Goal: Find specific page/section: Find specific page/section

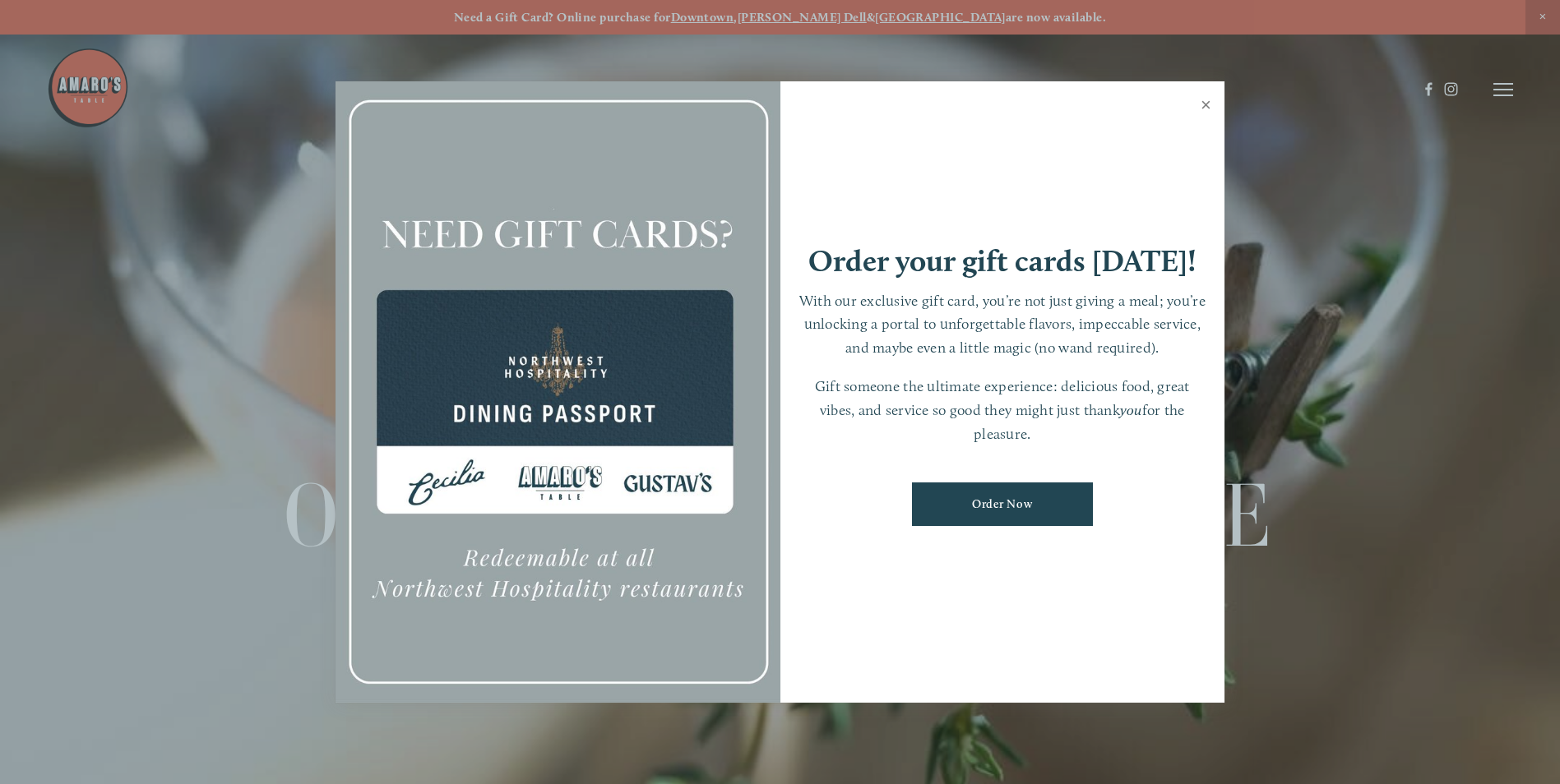
click at [1206, 102] on link "Close" at bounding box center [1206, 106] width 32 height 46
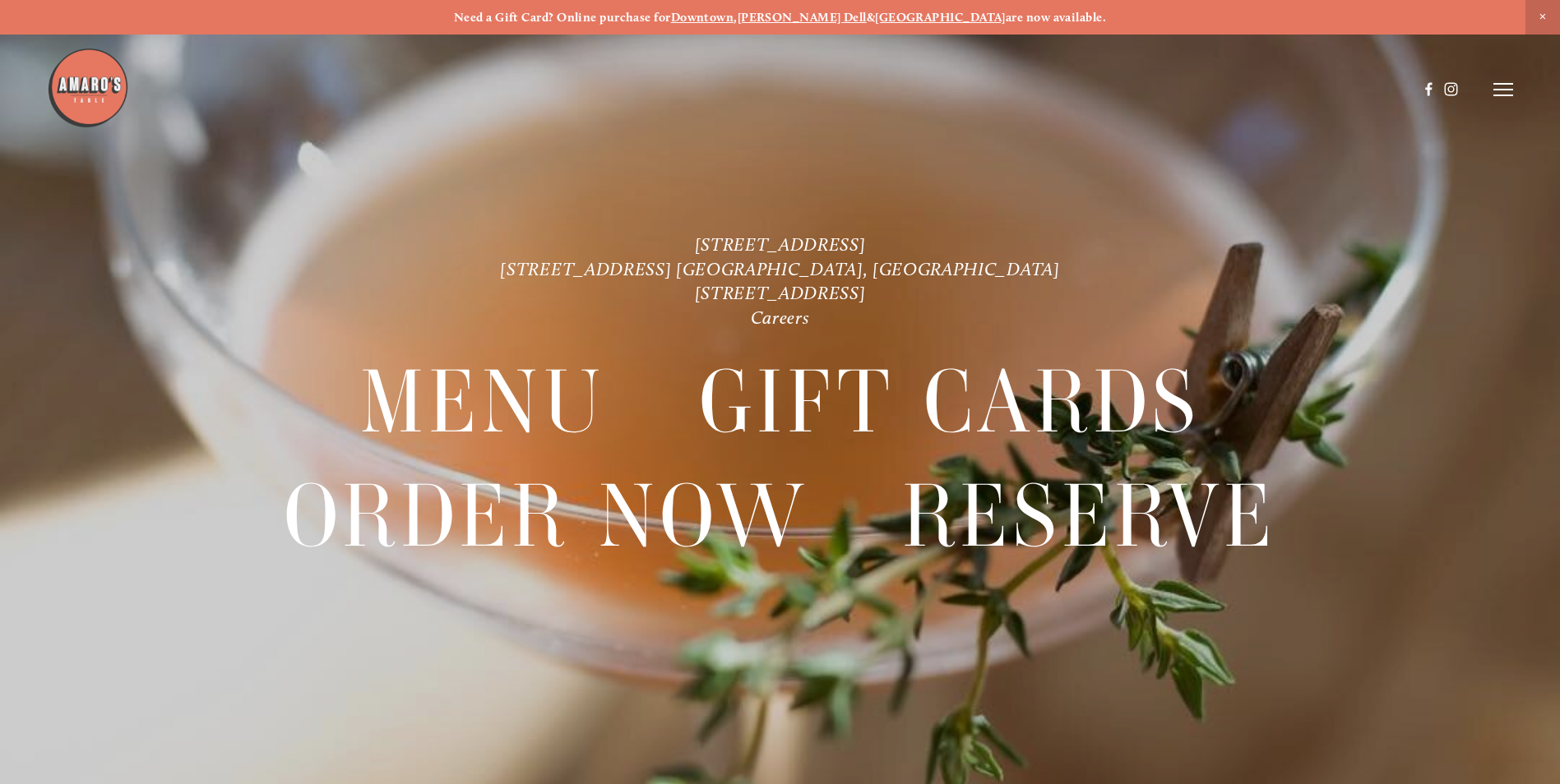
click at [1509, 91] on icon at bounding box center [1503, 90] width 20 height 15
click at [1161, 88] on span "Menu" at bounding box center [1160, 90] width 33 height 16
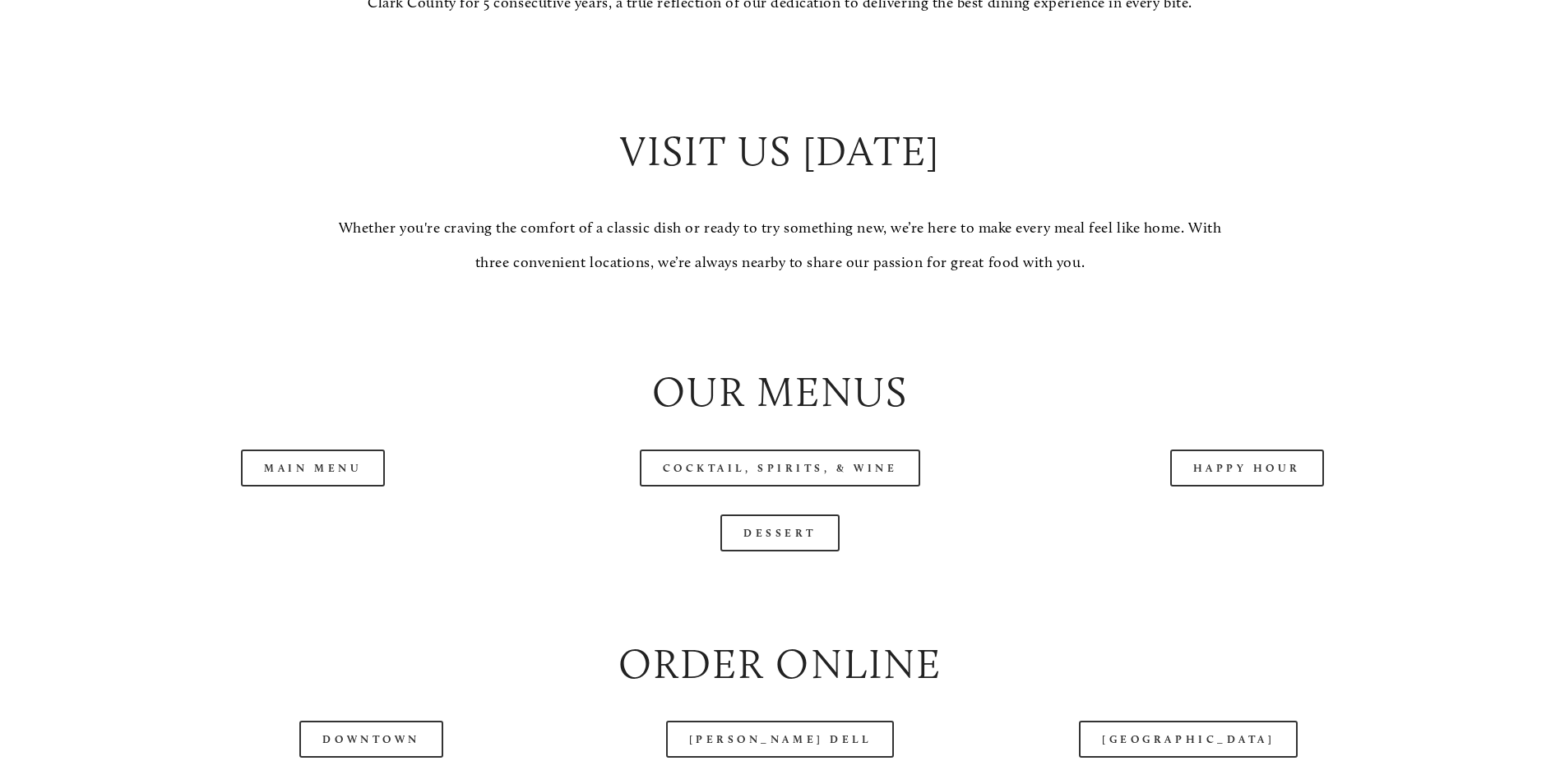
scroll to position [1644, 0]
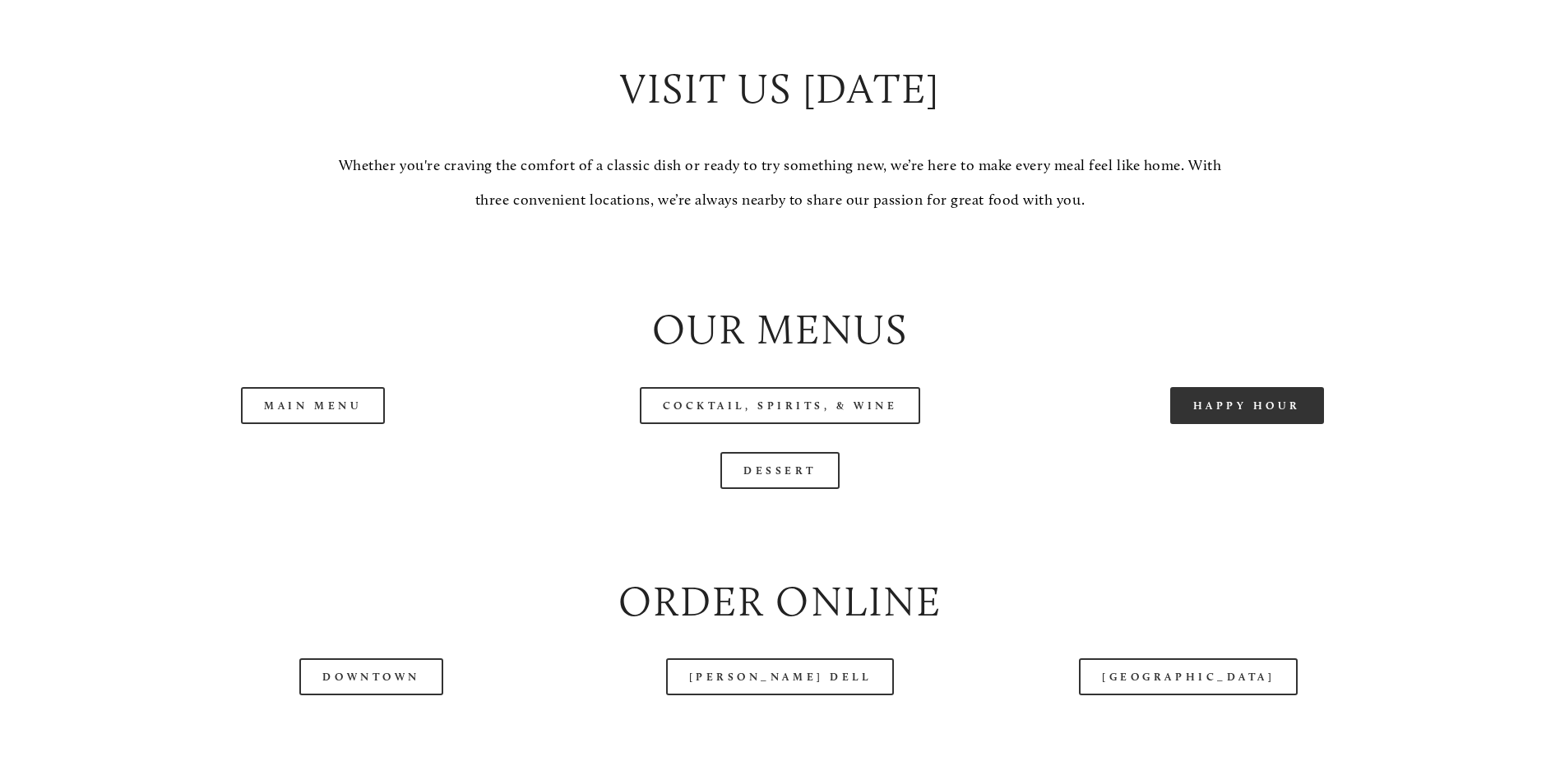
click at [1260, 424] on link "Happy Hour" at bounding box center [1247, 406] width 155 height 37
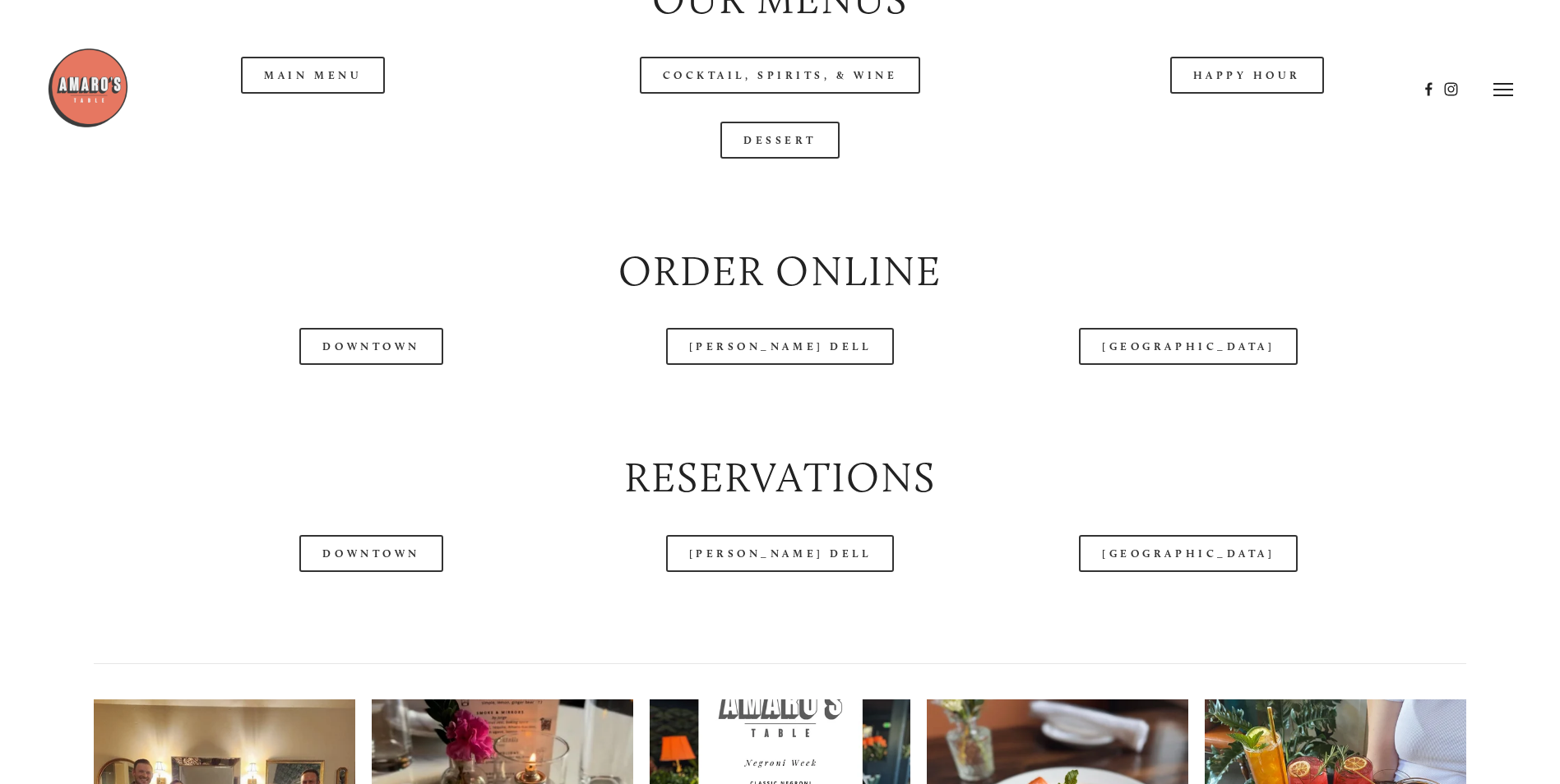
scroll to position [1972, 0]
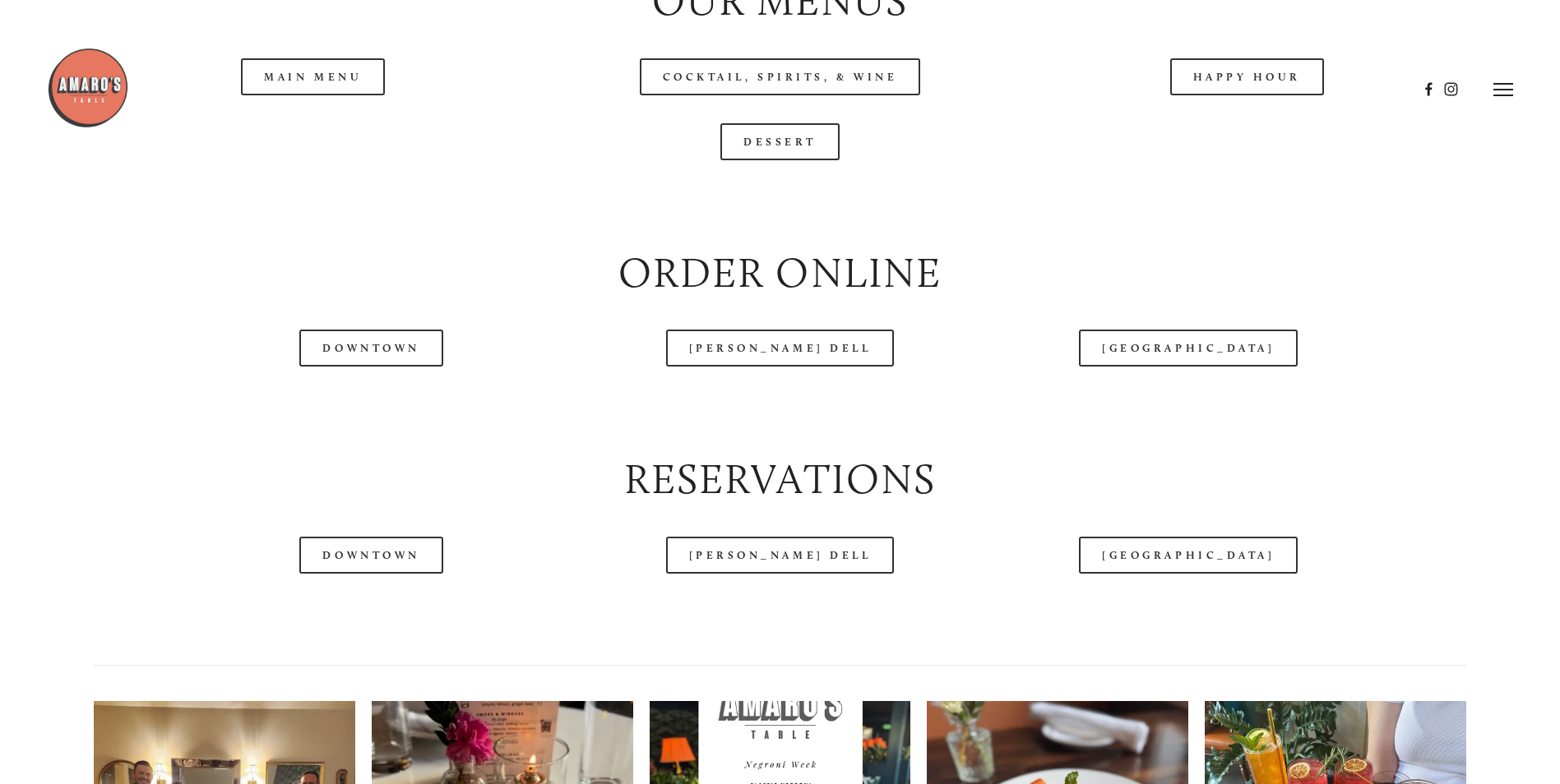
click at [323, 137] on header "Menu Order Now Visit Gallery 0" at bounding box center [780, 90] width 1466 height 179
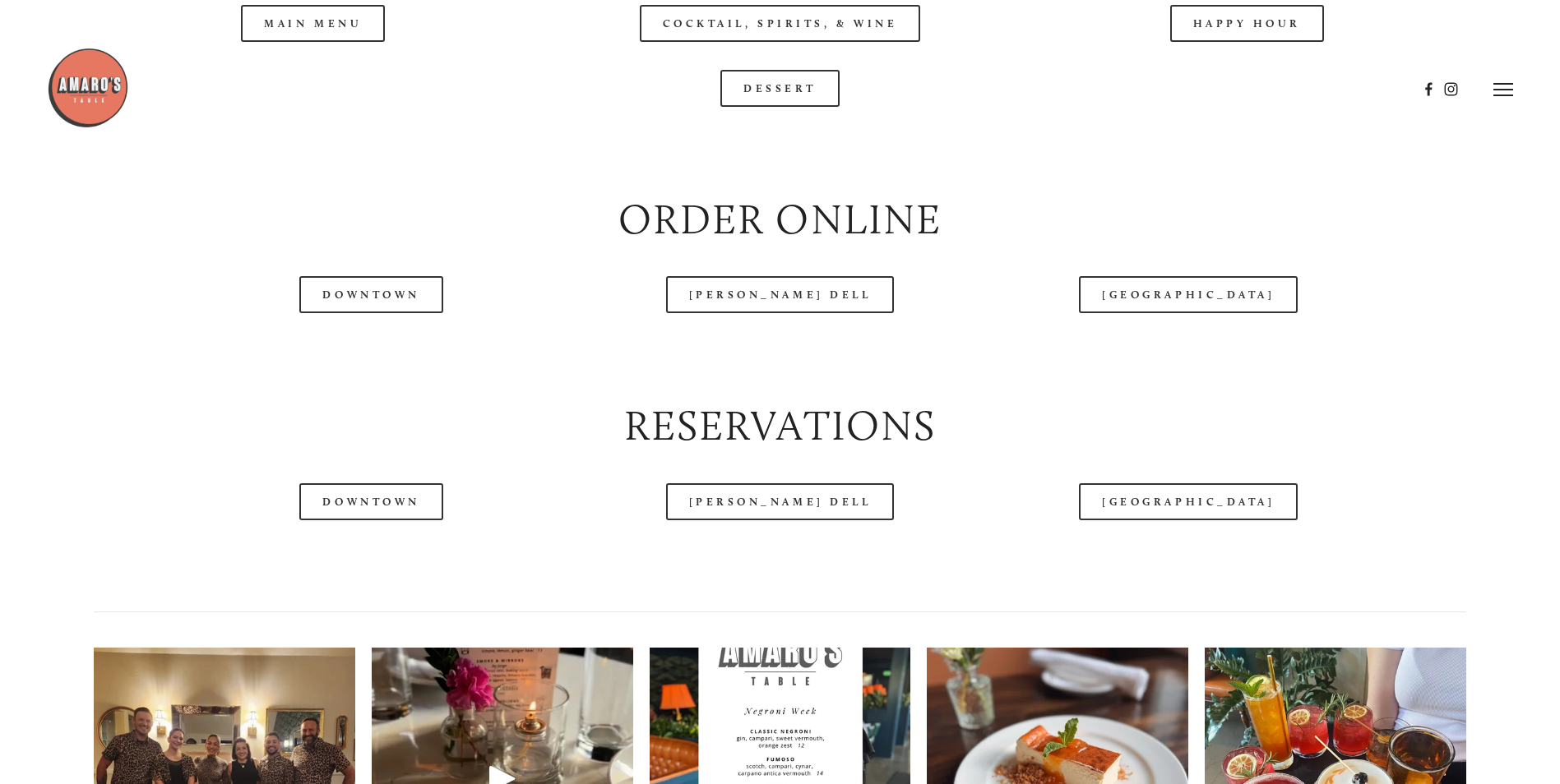
scroll to position [2055, 0]
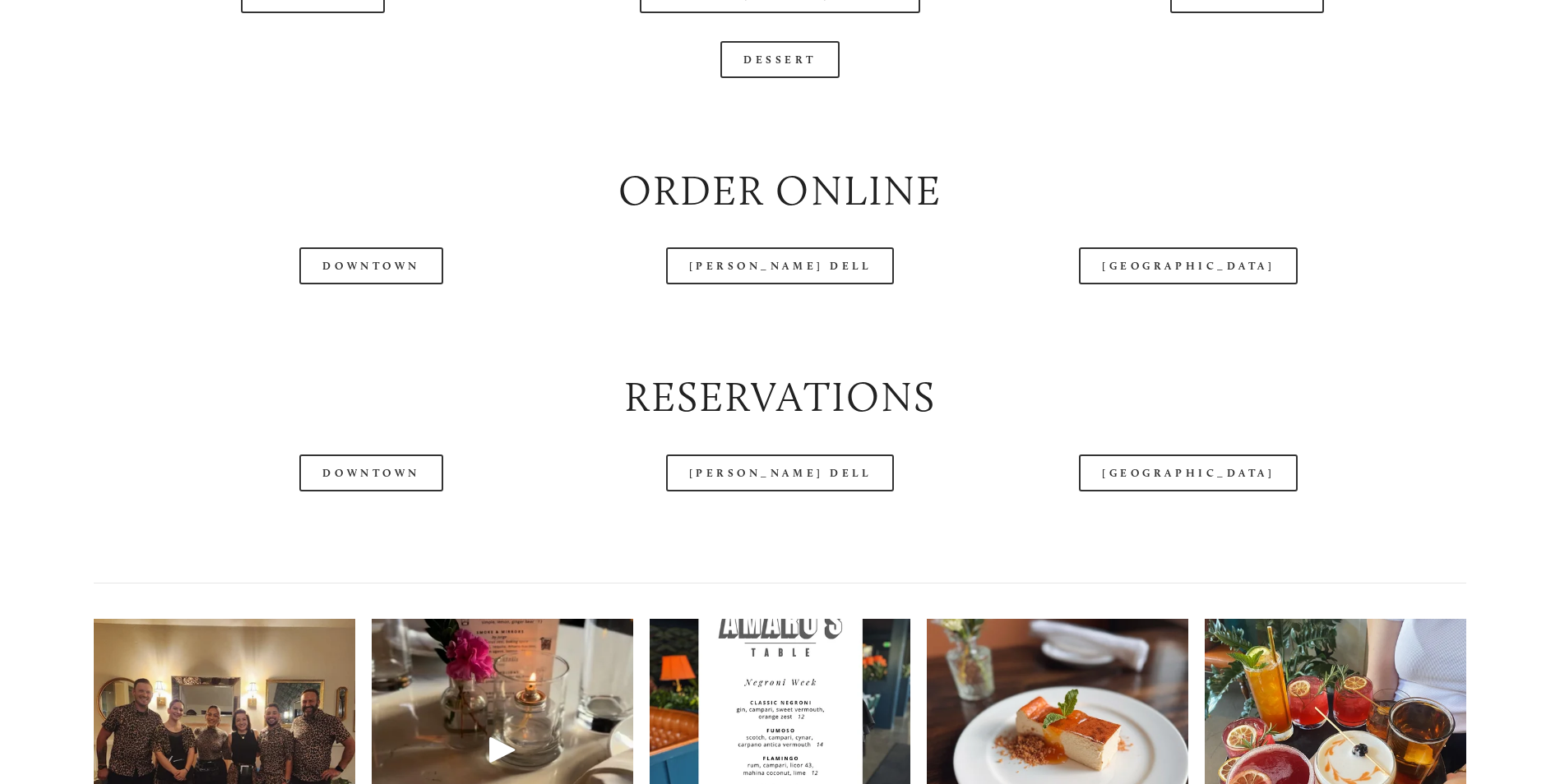
click at [303, 45] on div at bounding box center [732, 48] width 1371 height 86
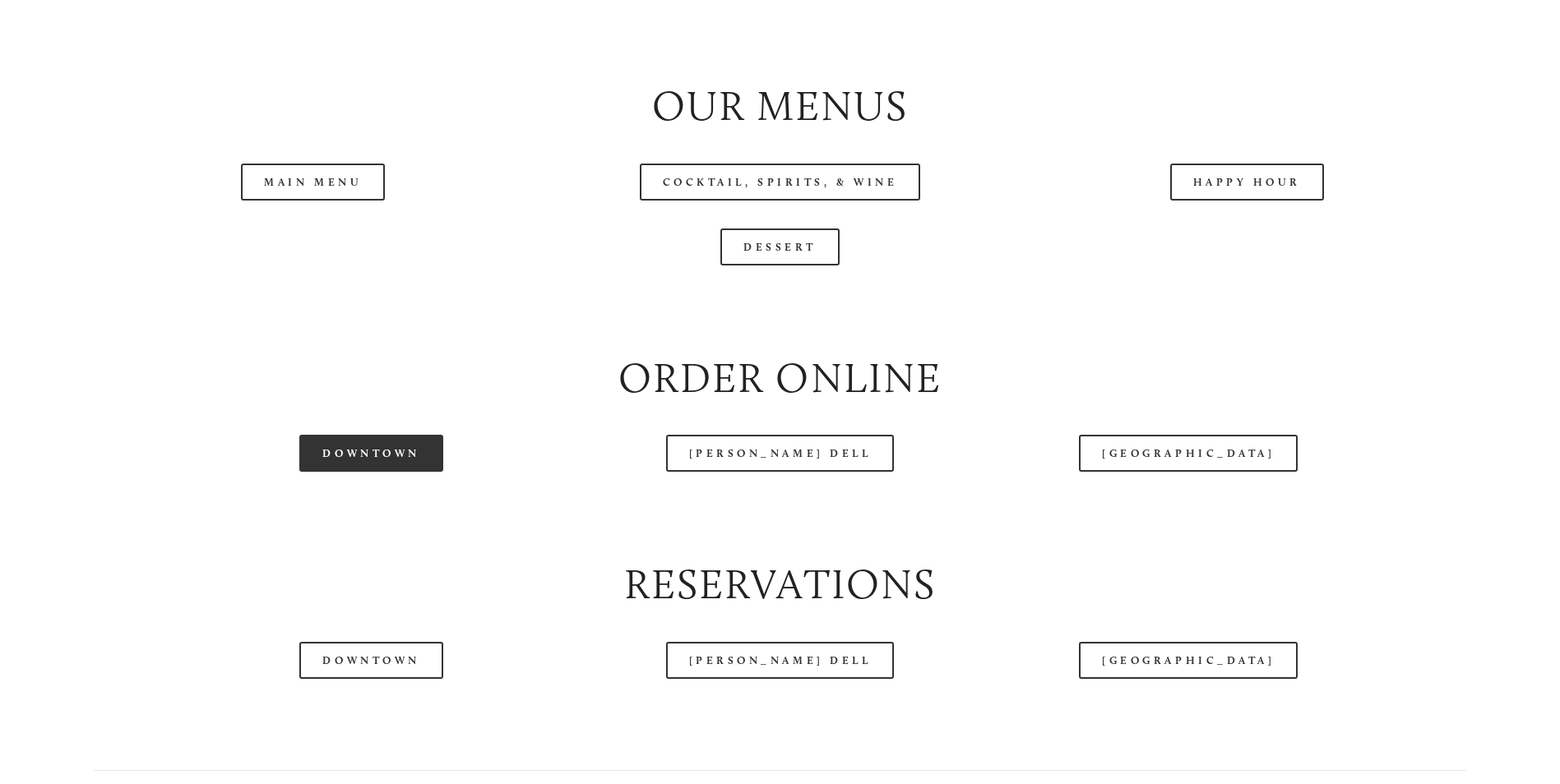
scroll to position [1891, 0]
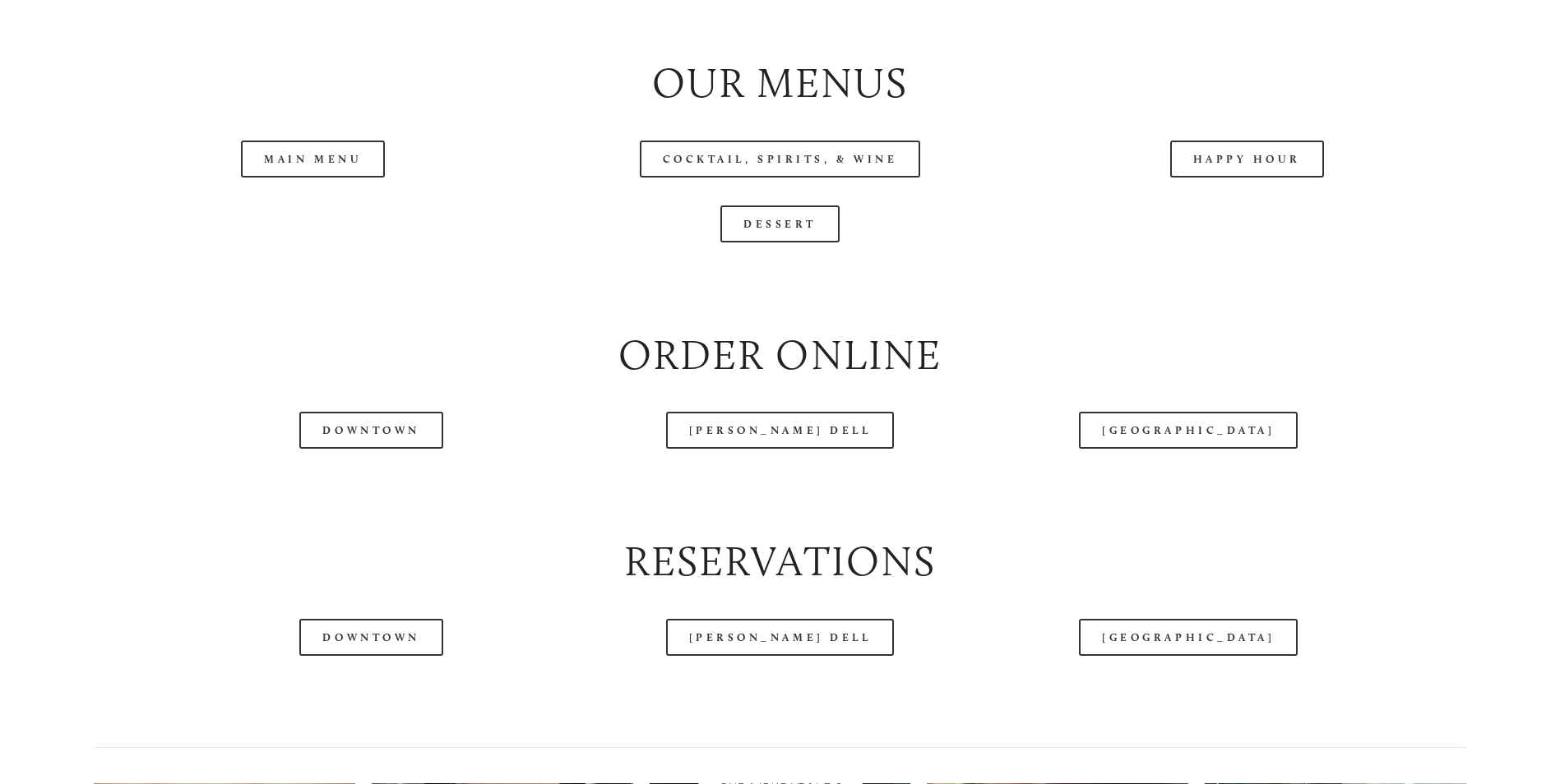
click at [298, 192] on div "Main Menu" at bounding box center [313, 159] width 468 height 65
click at [301, 177] on link "Main Menu" at bounding box center [313, 159] width 144 height 37
